Goal: Find specific page/section: Find specific page/section

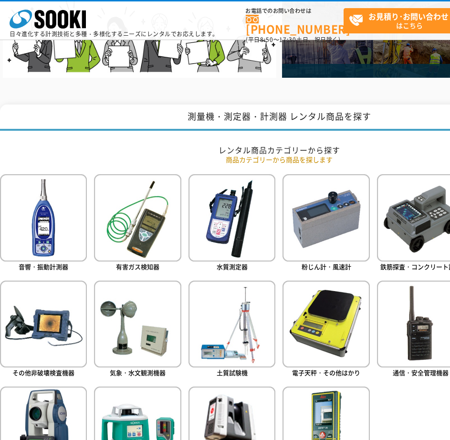
scroll to position [435, 0]
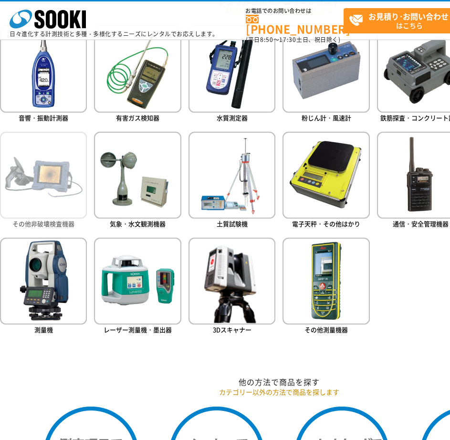
click at [54, 225] on span "その他非破壊検査機器" at bounding box center [43, 223] width 62 height 9
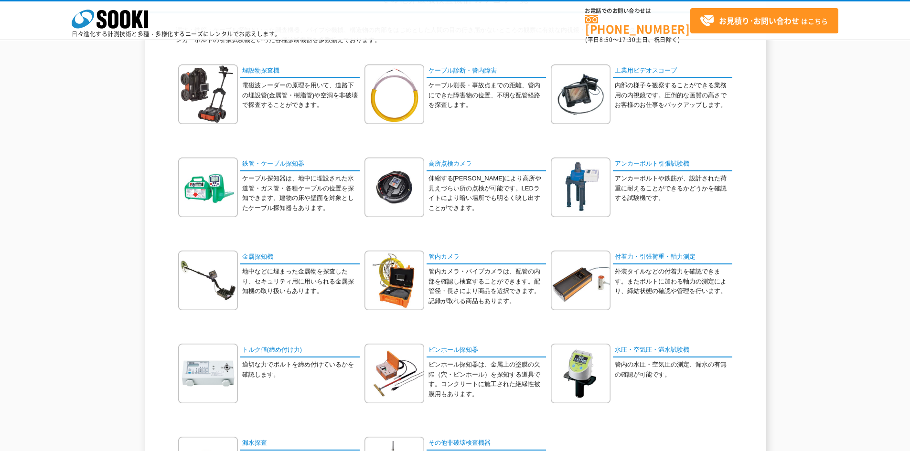
scroll to position [48, 0]
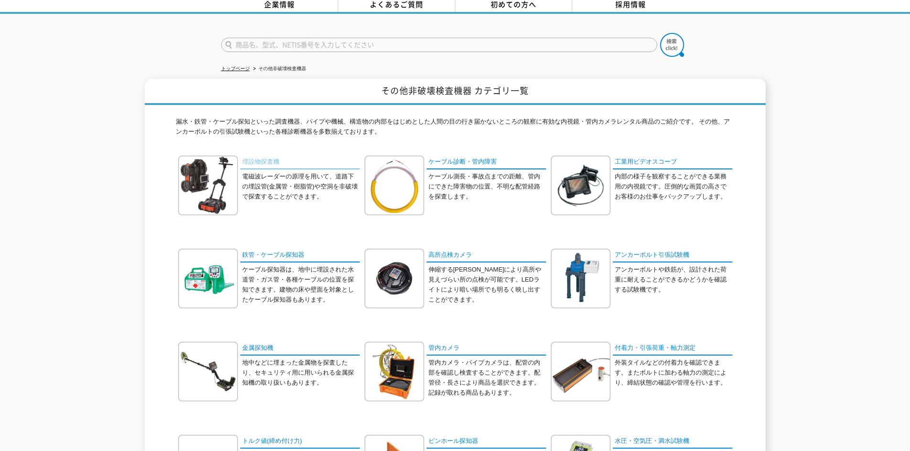
click at [262, 156] on link "埋設物探査機" at bounding box center [299, 163] width 119 height 14
